Goal: Information Seeking & Learning: Learn about a topic

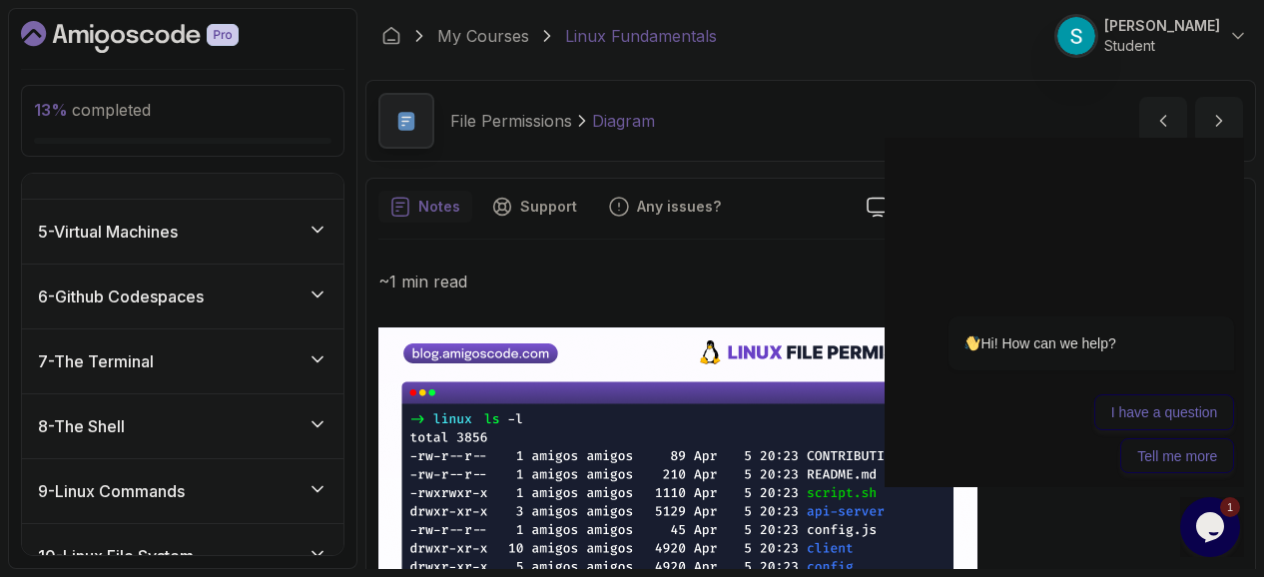
scroll to position [236, 0]
click at [184, 362] on div "7 - The Terminal" at bounding box center [182, 359] width 289 height 24
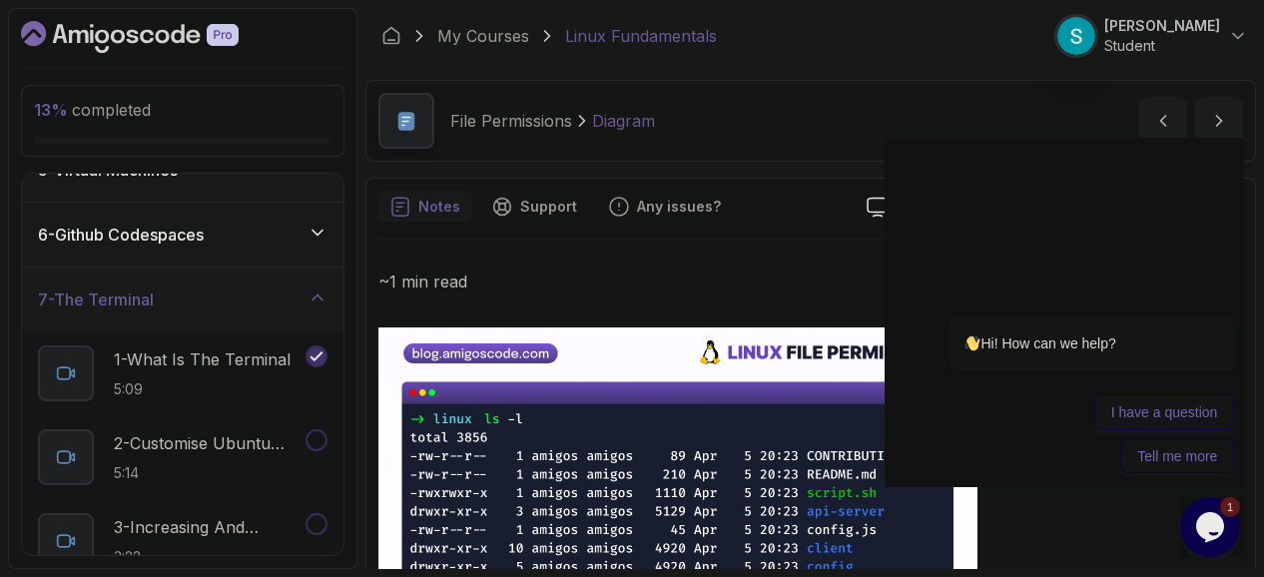
scroll to position [294, 0]
click at [203, 356] on p "1 - What Is The Terminal" at bounding box center [202, 360] width 177 height 24
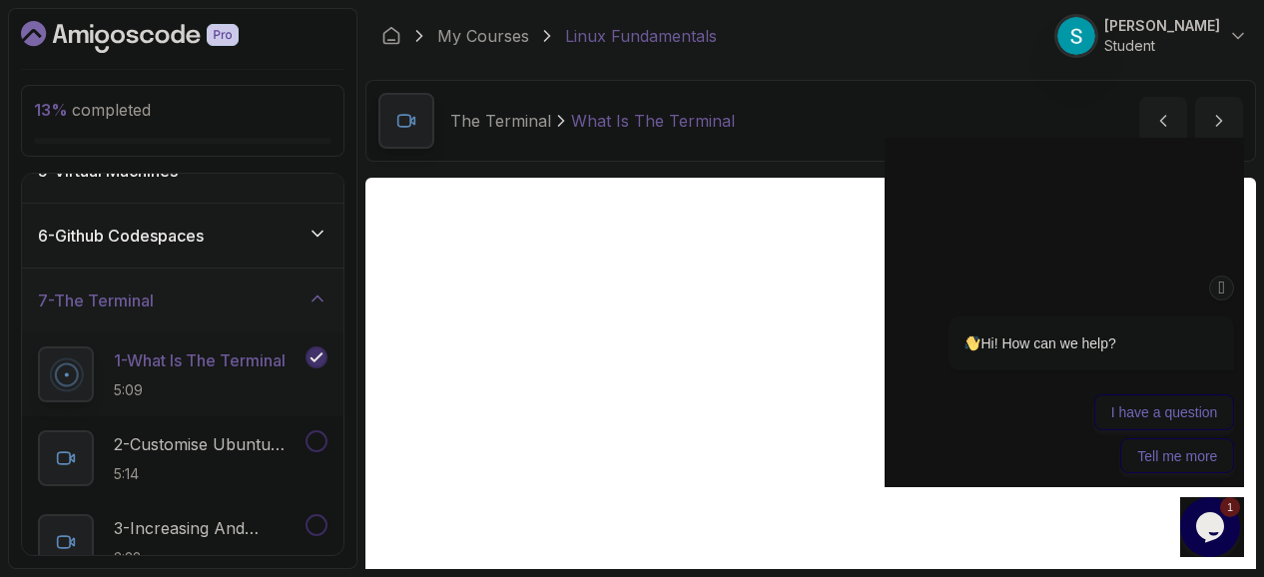
click at [1228, 285] on icon "Chat attention grabber" at bounding box center [1222, 287] width 16 height 21
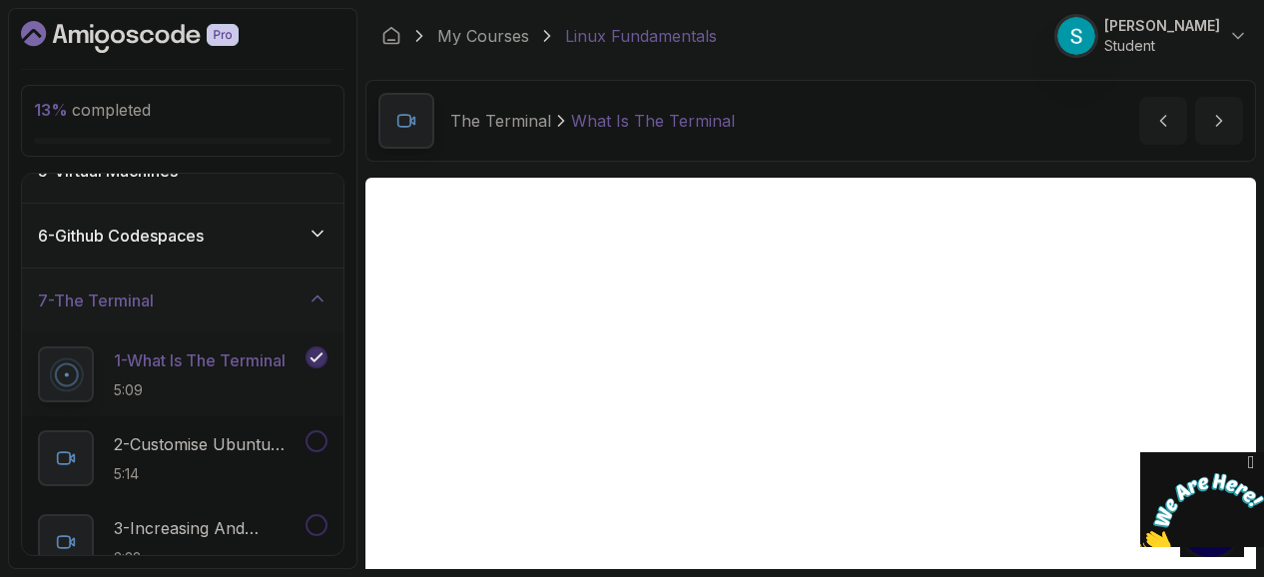
click at [1253, 460] on icon "Close" at bounding box center [1251, 462] width 18 height 21
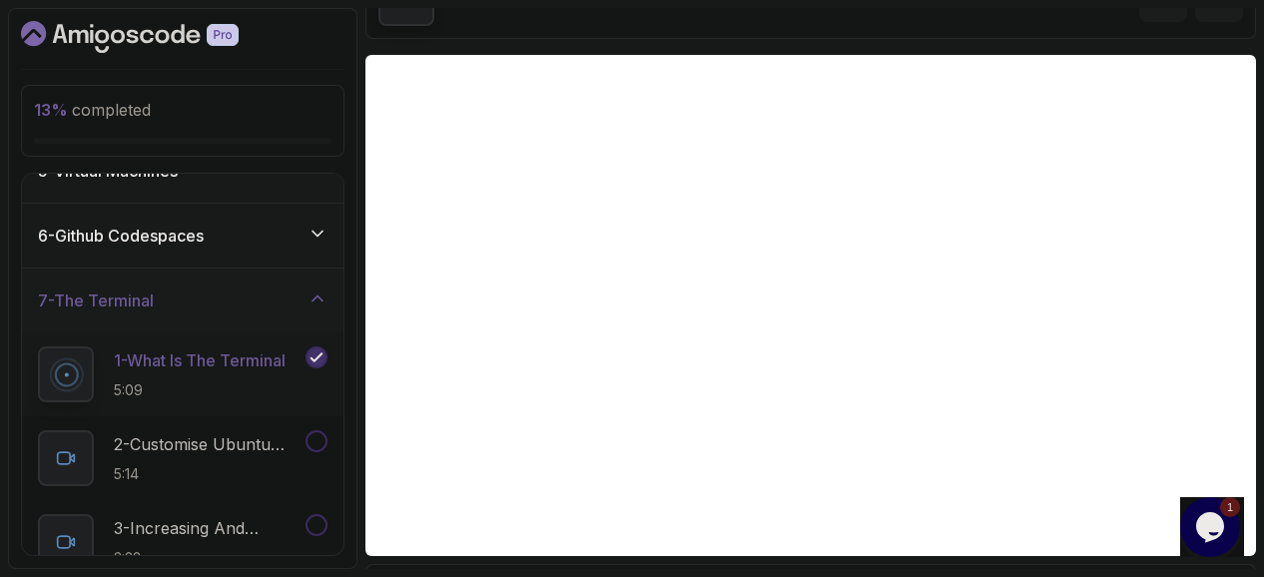
scroll to position [125, 0]
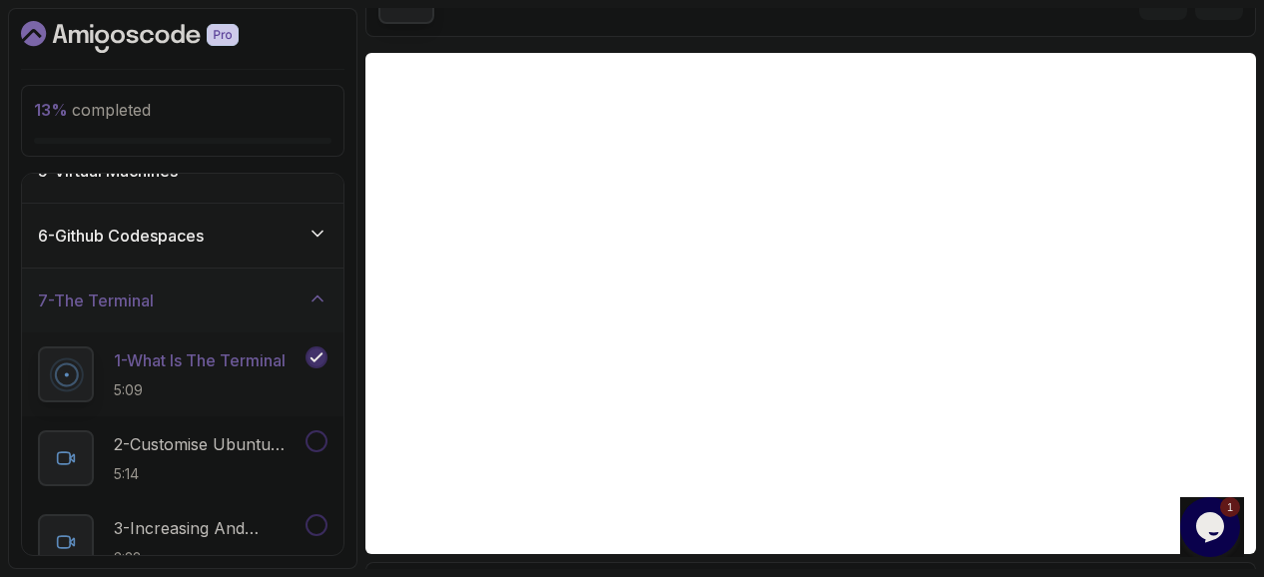
click at [1242, 536] on div "1 Opens Chat This icon Opens the chat window." at bounding box center [1212, 527] width 64 height 60
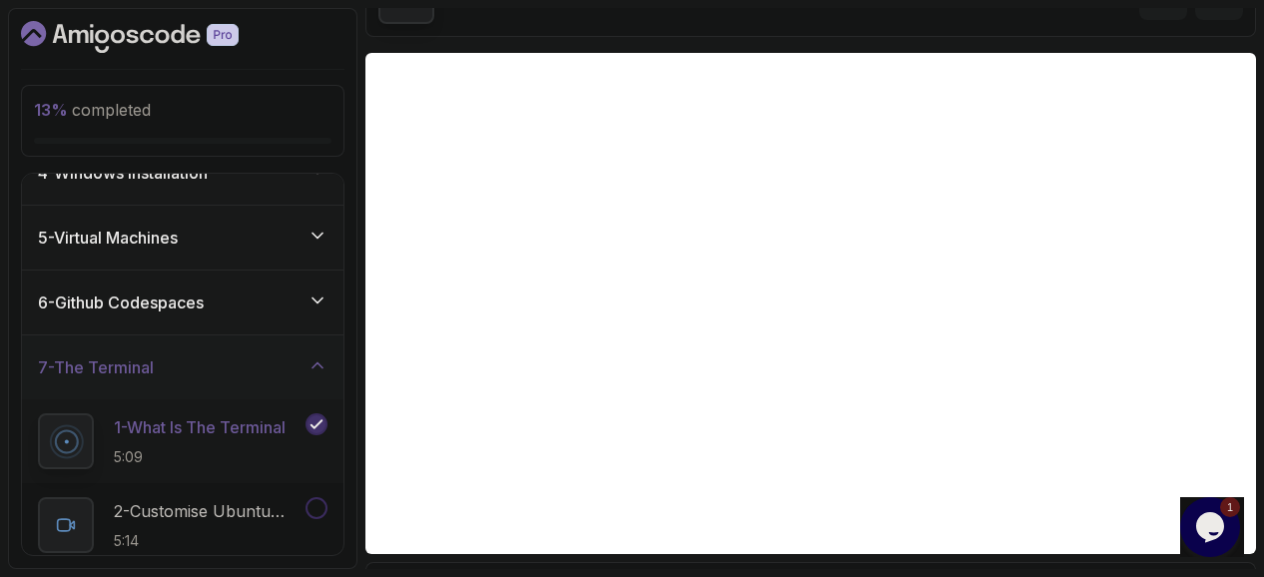
scroll to position [469, 0]
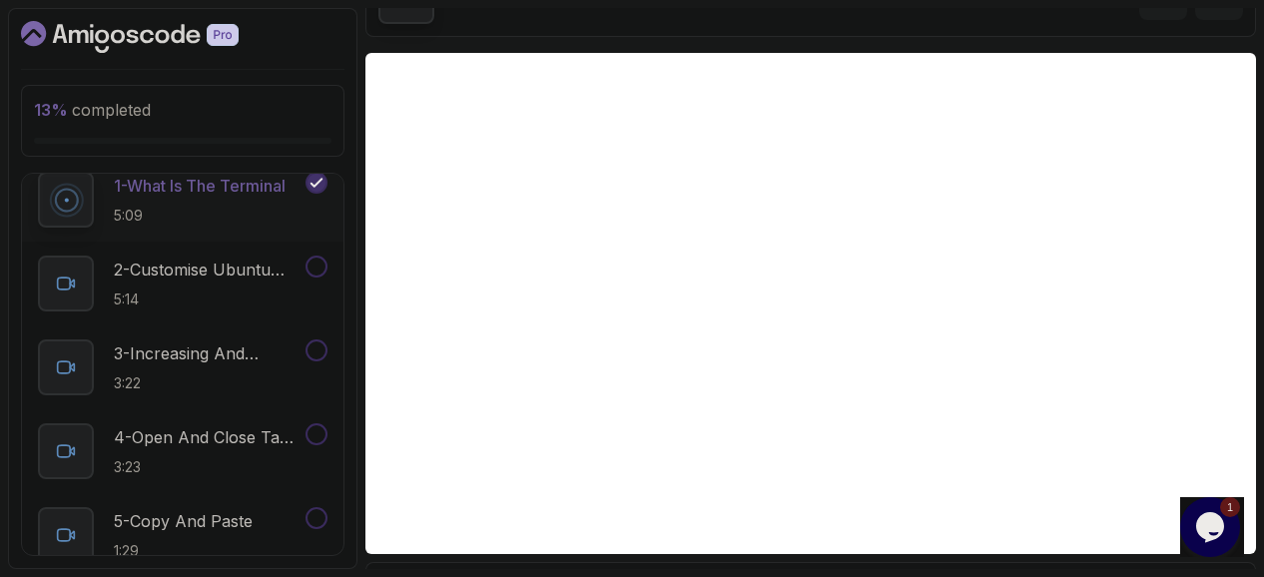
click at [1219, 528] on icon "Chat widget" at bounding box center [1210, 527] width 28 height 30
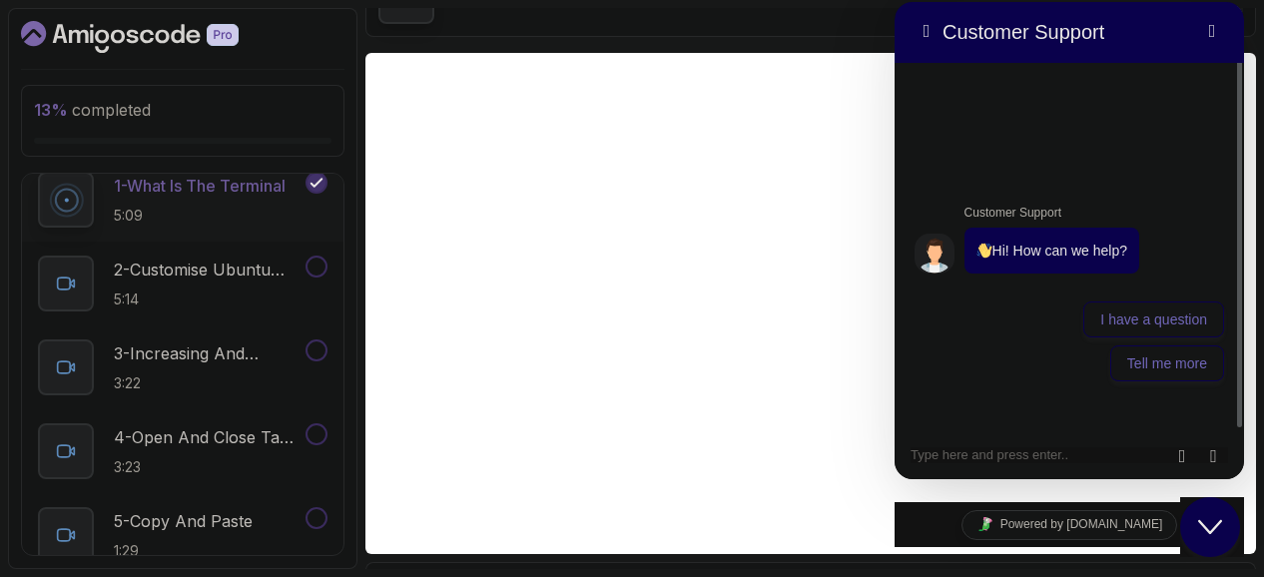
click at [1219, 528] on icon "Close Chat This icon closes the chat window." at bounding box center [1210, 527] width 24 height 24
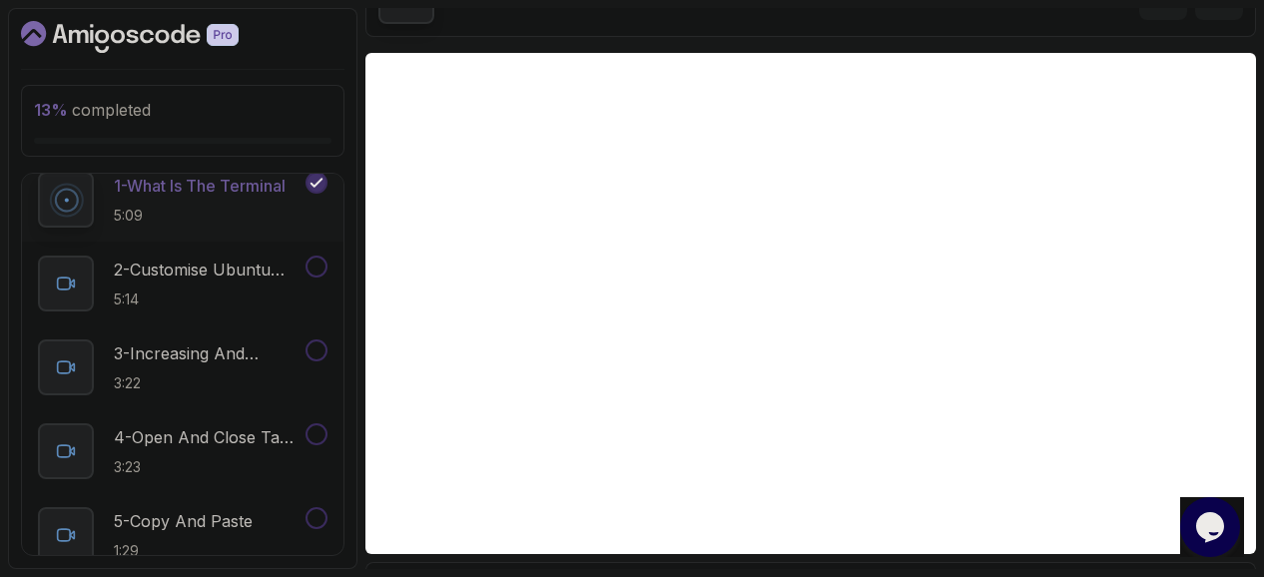
click at [1241, 540] on div "Opens Chat This icon Opens the chat window." at bounding box center [1212, 527] width 64 height 60
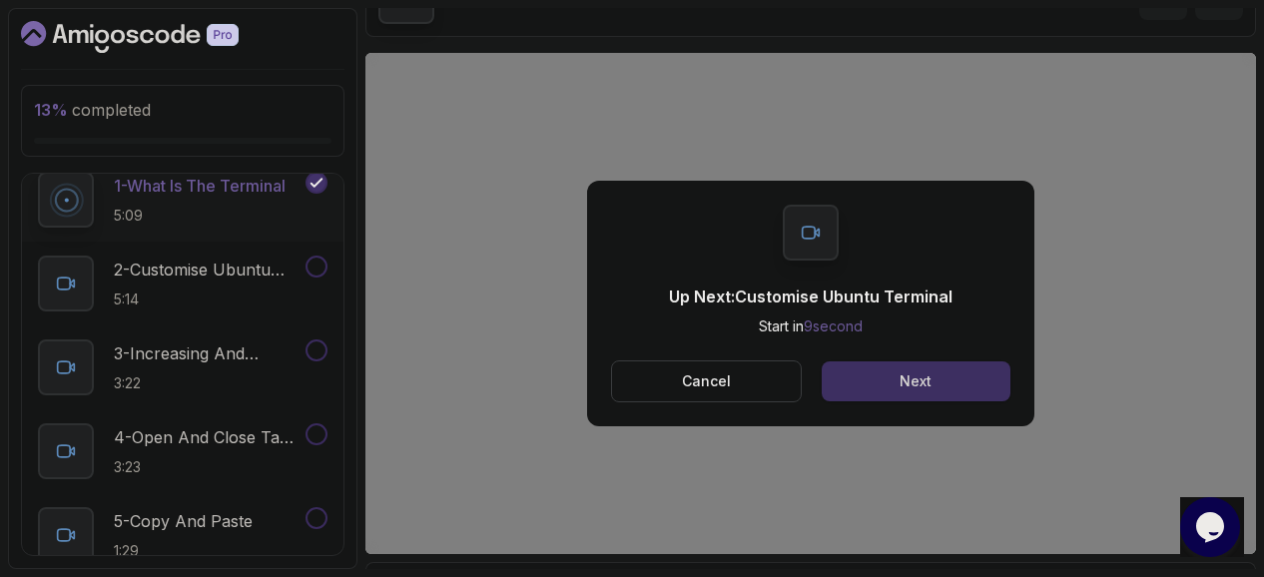
click at [926, 374] on div "Next" at bounding box center [915, 381] width 32 height 20
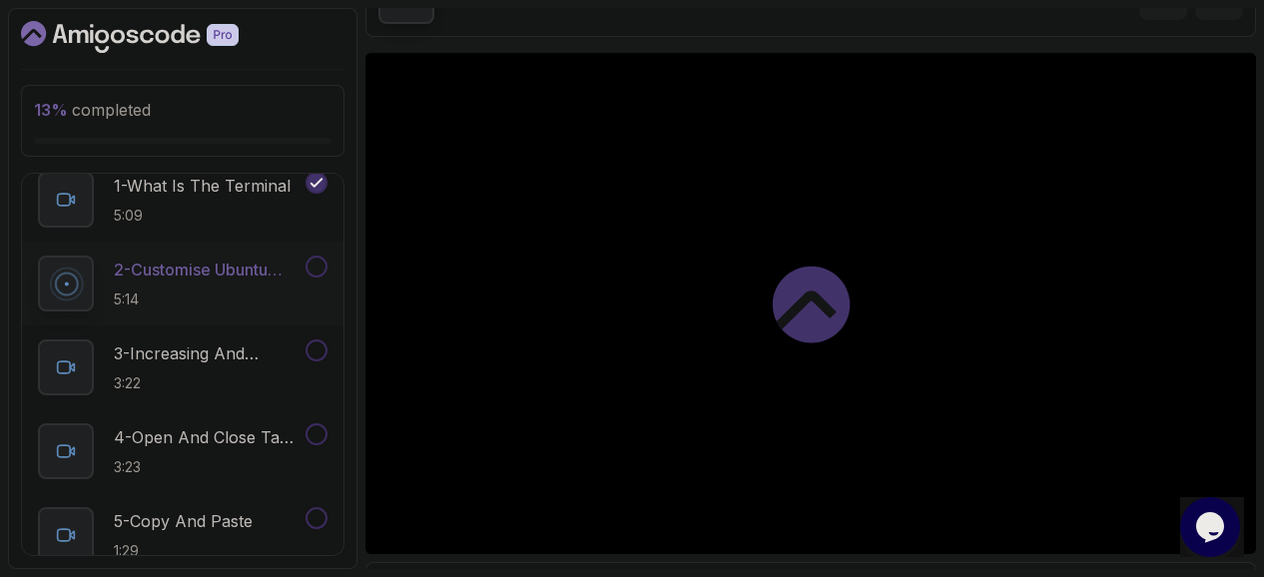
scroll to position [482, 0]
